Goal: Task Accomplishment & Management: Use online tool/utility

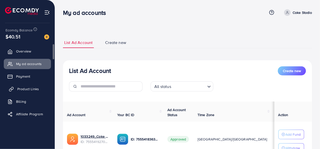
click at [33, 87] on span "Product Links" at bounding box center [28, 88] width 22 height 5
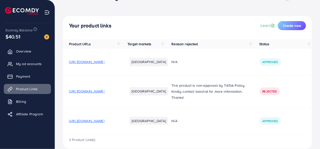
scroll to position [23, 0]
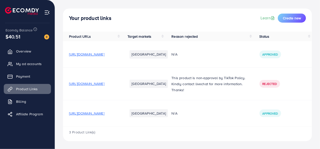
click at [102, 113] on span "[URL][DOMAIN_NAME]" at bounding box center [86, 113] width 35 height 5
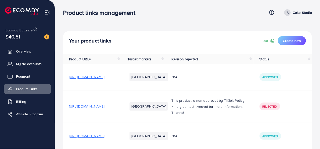
scroll to position [23, 0]
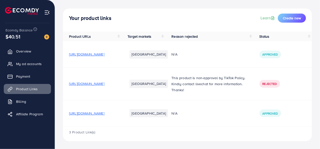
click at [89, 114] on span "[URL][DOMAIN_NAME]" at bounding box center [86, 113] width 35 height 5
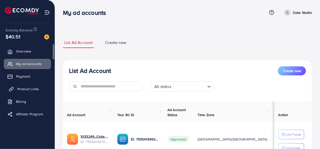
click at [37, 87] on span "Product Links" at bounding box center [28, 88] width 22 height 5
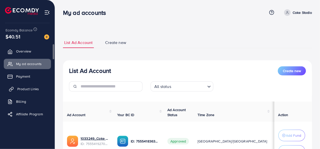
click at [37, 87] on span "Product Links" at bounding box center [28, 88] width 22 height 5
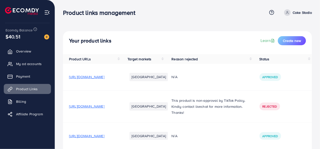
click at [99, 79] on span "[URL][DOMAIN_NAME]" at bounding box center [86, 76] width 35 height 5
click at [103, 104] on span "[URL][DOMAIN_NAME]" at bounding box center [86, 106] width 35 height 5
click at [98, 134] on span "[URL][DOMAIN_NAME]" at bounding box center [86, 135] width 35 height 5
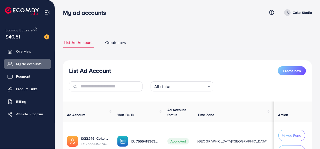
scroll to position [23, 0]
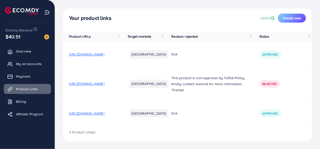
click at [104, 113] on span "[URL][DOMAIN_NAME]" at bounding box center [86, 113] width 35 height 5
